Goal: Task Accomplishment & Management: Manage account settings

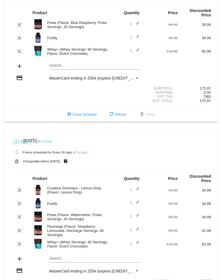
scroll to position [39, 0]
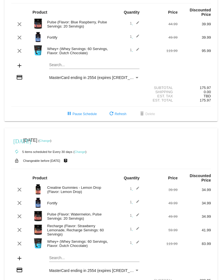
click at [137, 51] on mat-icon "edit" at bounding box center [136, 50] width 7 height 7
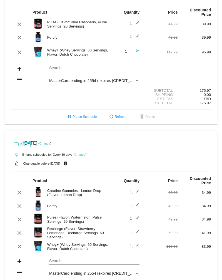
click at [129, 54] on input "1" at bounding box center [128, 51] width 7 height 4
click at [130, 53] on input "1" at bounding box center [128, 51] width 7 height 4
type input "0"
click at [138, 52] on mat-icon "send" at bounding box center [136, 52] width 7 height 7
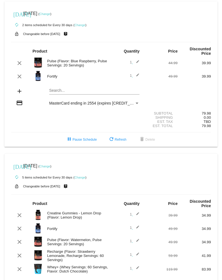
scroll to position [0, 0]
click at [109, 120] on div "Est. Tax TBD" at bounding box center [111, 121] width 200 height 4
click at [113, 23] on div "autorenew 2 items scheduled for Every 30 days ( Change )" at bounding box center [111, 24] width 200 height 11
click at [19, 76] on mat-icon "clear" at bounding box center [19, 76] width 7 height 7
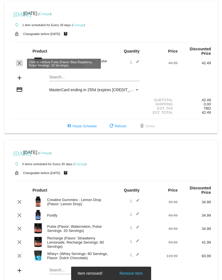
click at [19, 65] on mat-icon "clear" at bounding box center [19, 63] width 7 height 7
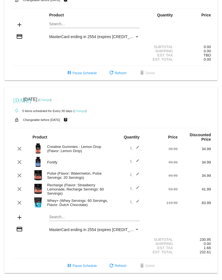
scroll to position [38, 0]
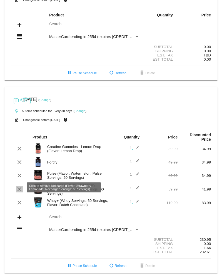
click at [21, 187] on mat-icon "clear" at bounding box center [19, 189] width 7 height 7
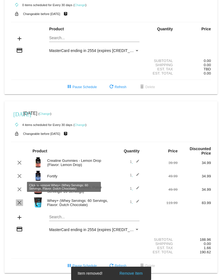
click at [20, 199] on mat-icon "clear" at bounding box center [19, 202] width 7 height 7
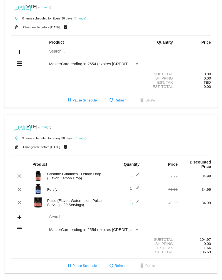
click at [137, 199] on mat-icon "edit" at bounding box center [136, 202] width 7 height 7
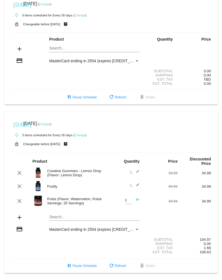
type input "2"
click at [130, 198] on input "2" at bounding box center [128, 200] width 7 height 4
click at [76, 250] on div "Est. Total 106.63" at bounding box center [111, 252] width 200 height 4
click at [137, 197] on mat-icon "send" at bounding box center [136, 200] width 7 height 7
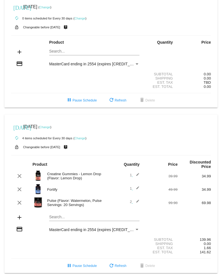
click at [137, 199] on mat-icon "edit" at bounding box center [136, 202] width 7 height 7
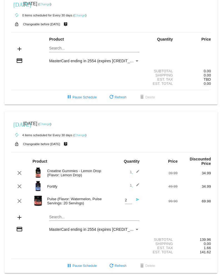
type input "1"
click at [131, 198] on input "1" at bounding box center [128, 200] width 7 height 4
click at [103, 193] on mat-card "[DATE] [DATE] ( Change ) autorenew 4 items scheduled for Every 30 days ( Change…" at bounding box center [110, 191] width 213 height 161
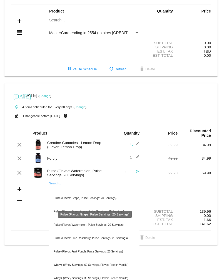
click at [1, 206] on div "[DATE] [DATE] ( Change ) autorenew 0 items scheduled for Every 30 days ( Change…" at bounding box center [111, 104] width 222 height 281
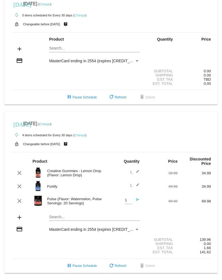
click at [137, 197] on mat-icon "send" at bounding box center [136, 200] width 7 height 7
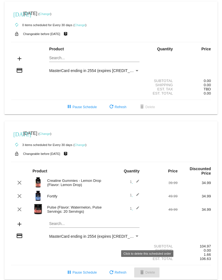
scroll to position [0, 0]
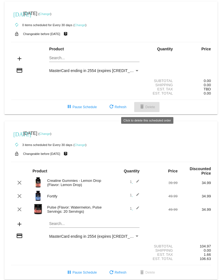
click at [147, 107] on span "delete Delete" at bounding box center [147, 107] width 16 height 4
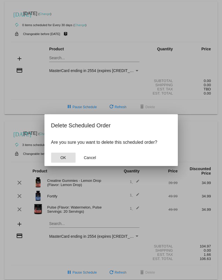
click at [67, 160] on button "OK" at bounding box center [63, 157] width 24 height 10
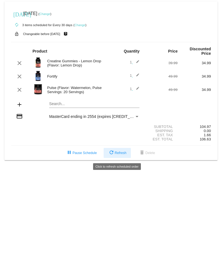
click at [119, 154] on span "refresh Refresh" at bounding box center [117, 153] width 18 height 4
